Goal: Check status

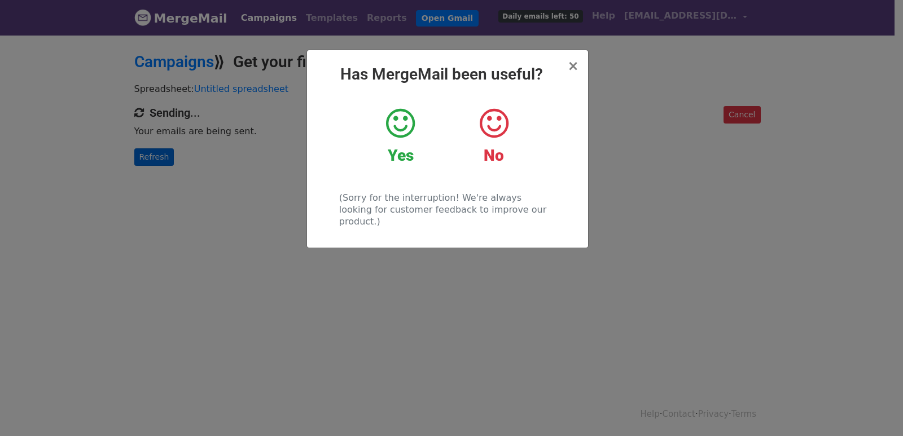
click at [124, 148] on div "× Has MergeMail been useful? Yes No (Sorry for the interruption! We're always l…" at bounding box center [451, 235] width 903 height 402
click at [147, 154] on link "Refresh" at bounding box center [154, 156] width 40 height 17
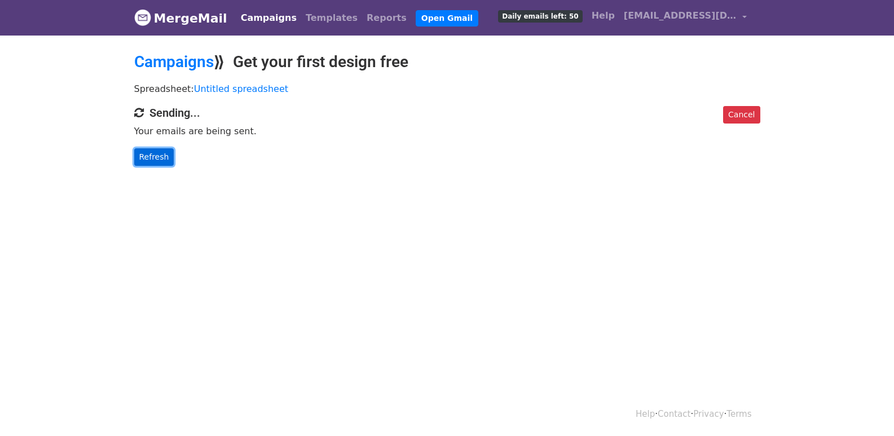
click at [147, 154] on link "Refresh" at bounding box center [154, 156] width 40 height 17
drag, startPoint x: 147, startPoint y: 154, endPoint x: 173, endPoint y: 175, distance: 33.3
click at [147, 155] on link "Refresh" at bounding box center [154, 156] width 40 height 17
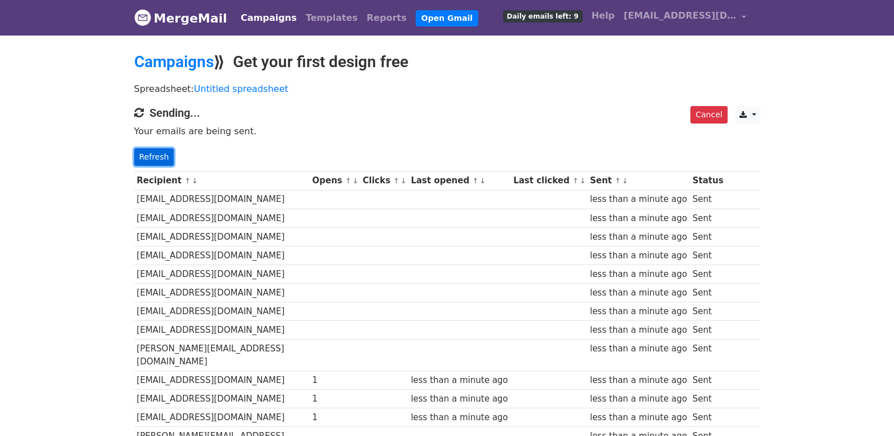
click at [155, 161] on link "Refresh" at bounding box center [154, 156] width 40 height 17
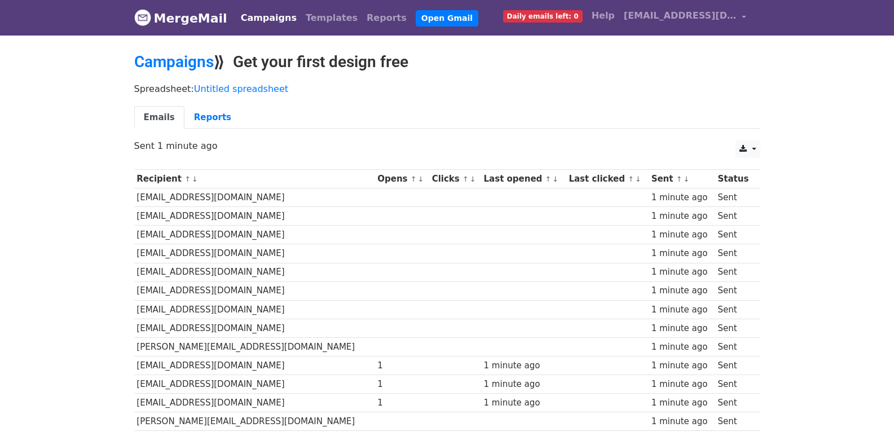
scroll to position [786, 0]
